Goal: Information Seeking & Learning: Learn about a topic

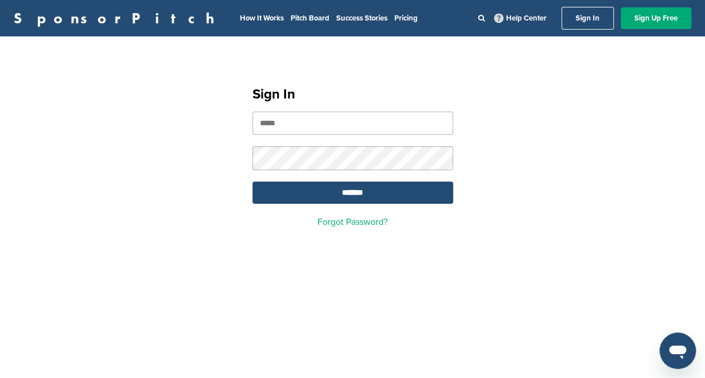
click at [315, 120] on input "email" at bounding box center [352, 123] width 200 height 23
type input "**********"
click at [360, 187] on input "*******" at bounding box center [352, 193] width 200 height 22
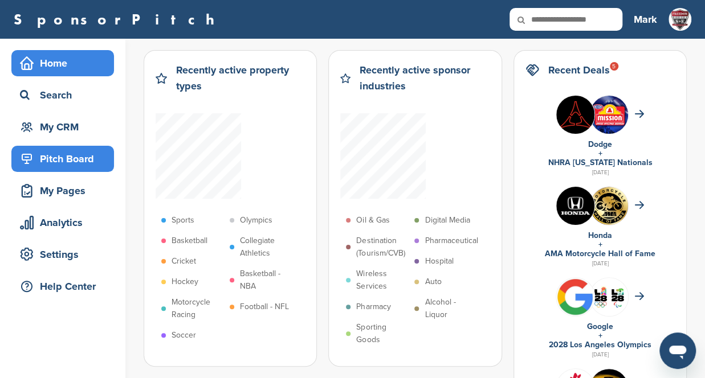
click at [81, 159] on div "Pitch Board" at bounding box center [65, 159] width 97 height 21
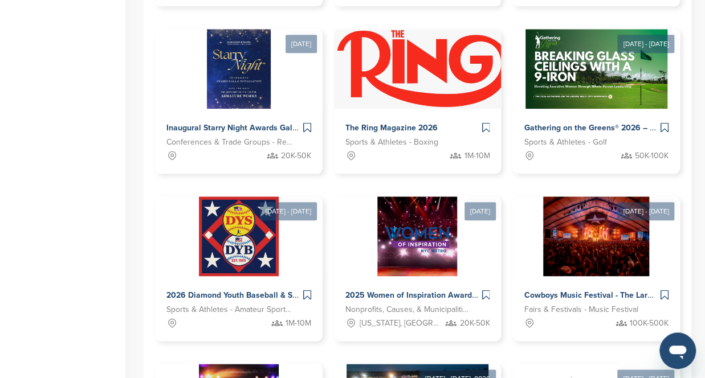
scroll to position [658, 0]
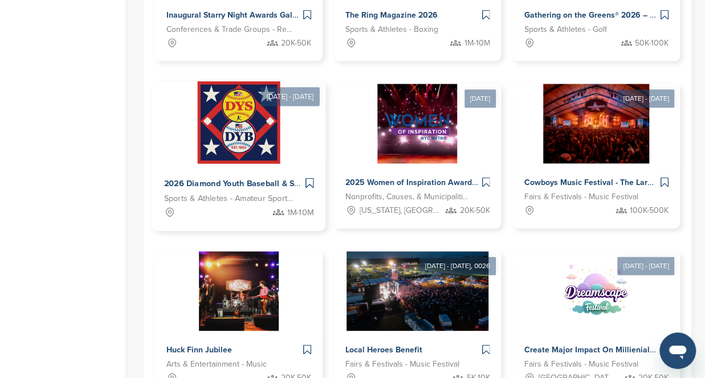
click at [261, 184] on span "2026 Diamond Youth Baseball & Softball World Series Sponsorships" at bounding box center [293, 183] width 258 height 10
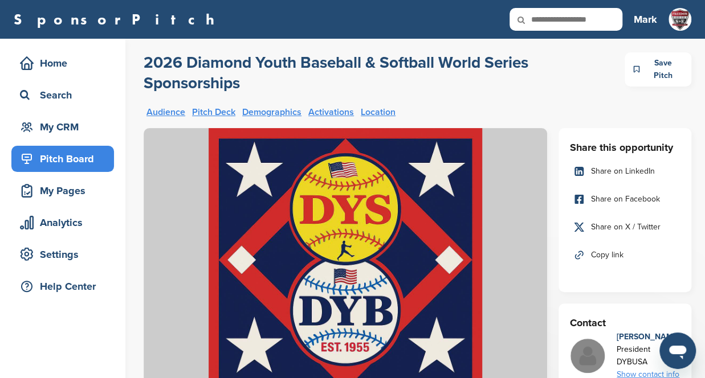
click at [637, 68] on icon at bounding box center [636, 69] width 6 height 13
click at [74, 157] on div "Pitch Board" at bounding box center [65, 159] width 97 height 21
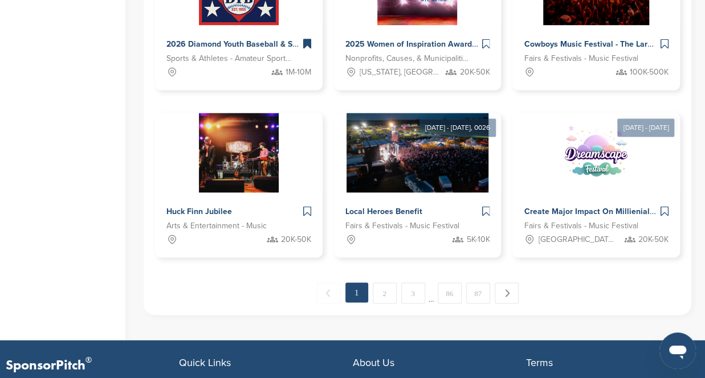
scroll to position [797, 0]
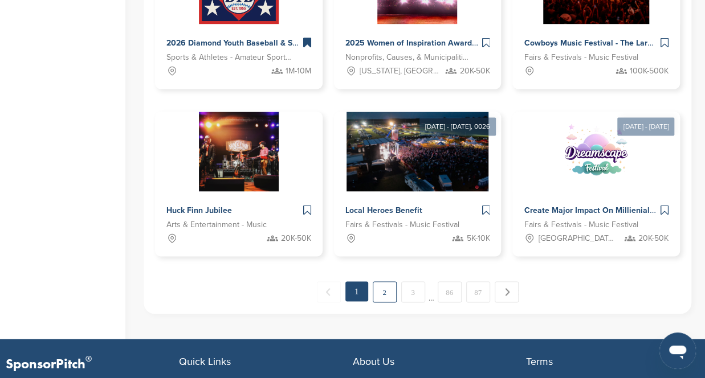
click at [385, 290] on link "2" at bounding box center [384, 291] width 24 height 21
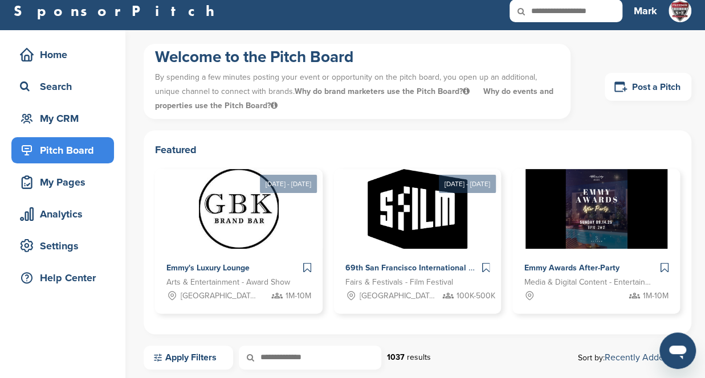
scroll to position [0, 0]
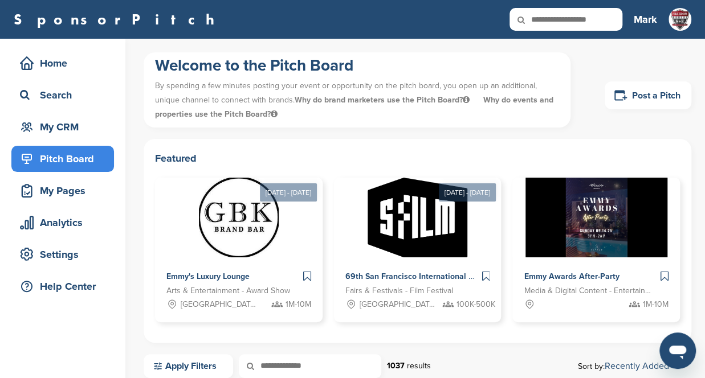
click at [549, 24] on input "text" at bounding box center [565, 19] width 113 height 23
type input "**********"
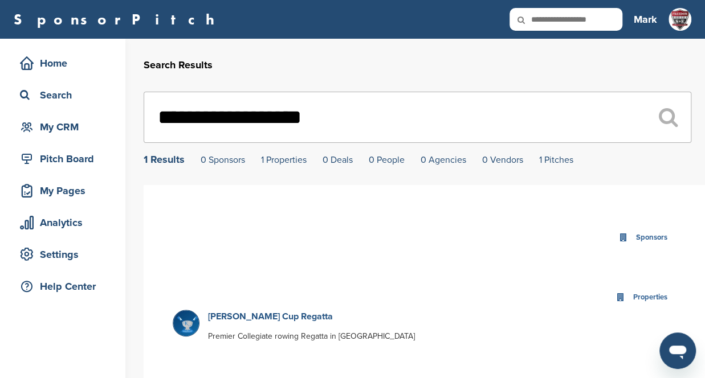
click at [273, 316] on link "[PERSON_NAME] Cup Regatta" at bounding box center [270, 316] width 125 height 11
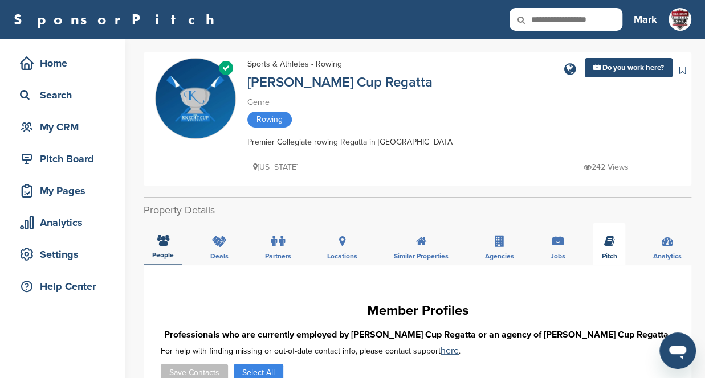
click at [612, 247] on div "Pitch" at bounding box center [608, 244] width 32 height 42
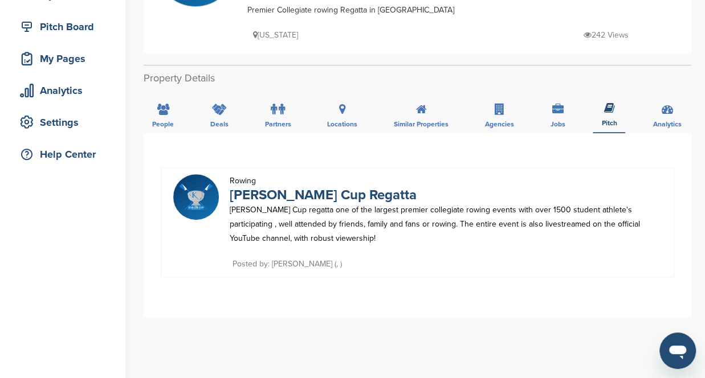
scroll to position [120, 0]
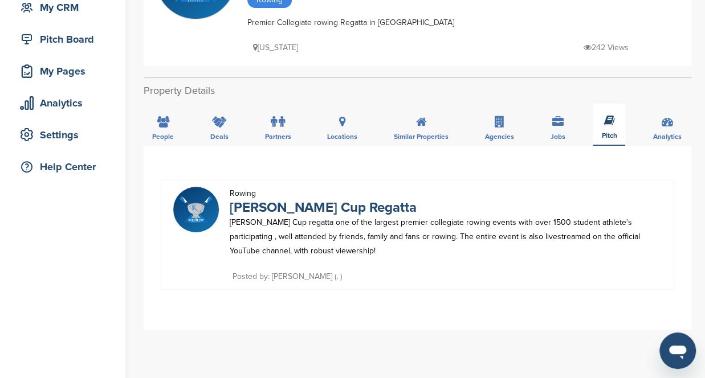
click at [605, 125] on icon at bounding box center [608, 120] width 11 height 11
click at [313, 206] on link "[PERSON_NAME] Cup Regatta" at bounding box center [323, 207] width 187 height 17
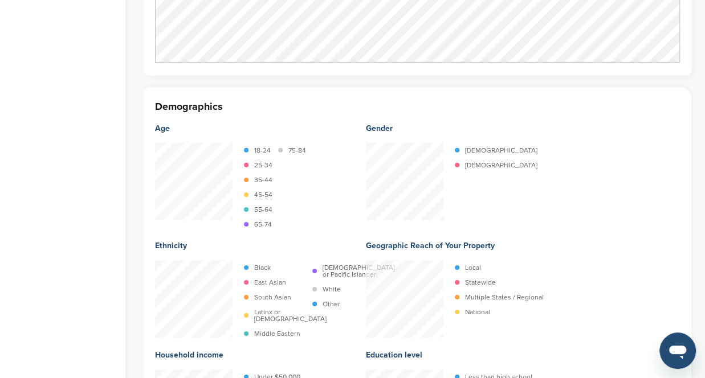
scroll to position [2098, 0]
